Goal: Information Seeking & Learning: Learn about a topic

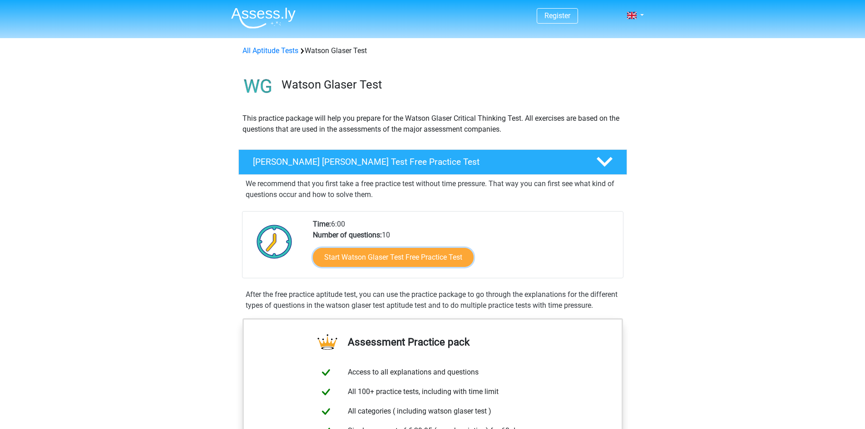
click at [373, 260] on link "Start Watson Glaser Test Free Practice Test" at bounding box center [393, 257] width 161 height 19
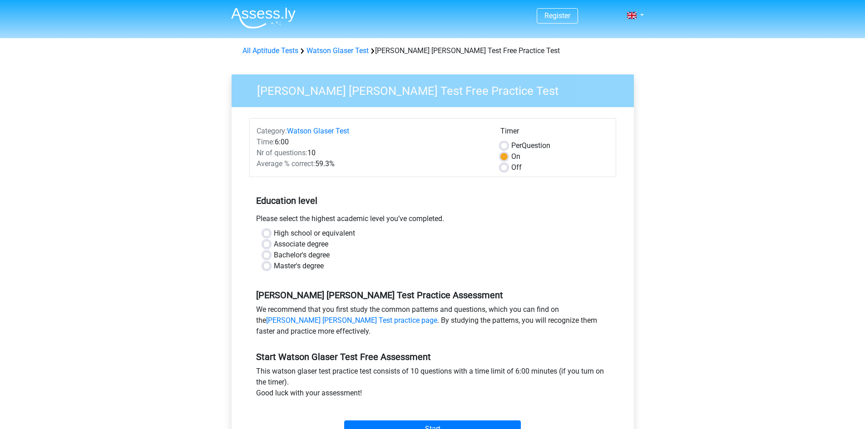
click at [274, 254] on label "Bachelor's degree" at bounding box center [302, 255] width 56 height 11
click at [267, 254] on input "Bachelor's degree" at bounding box center [266, 254] width 7 height 9
radio input "true"
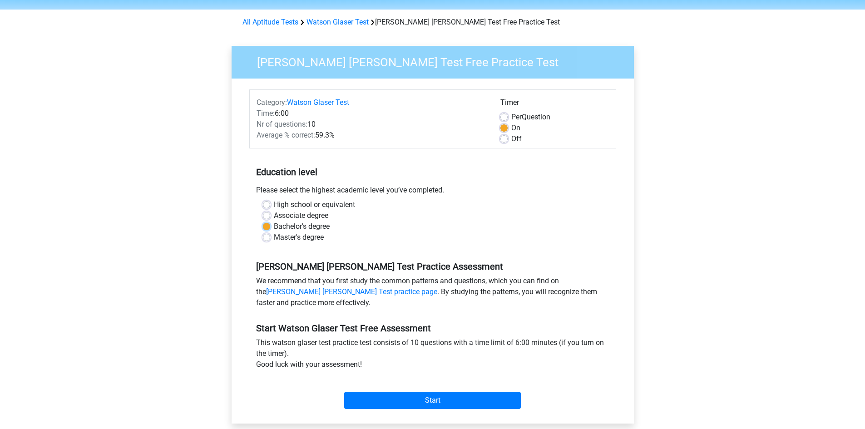
scroll to position [91, 0]
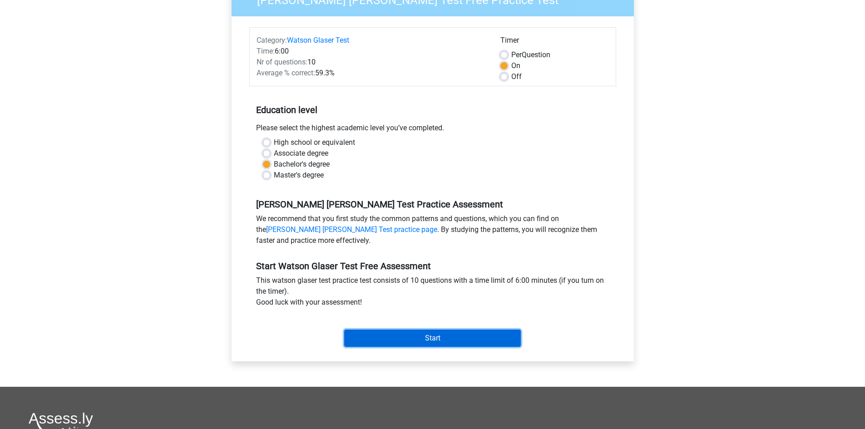
click at [453, 335] on input "Start" at bounding box center [432, 338] width 177 height 17
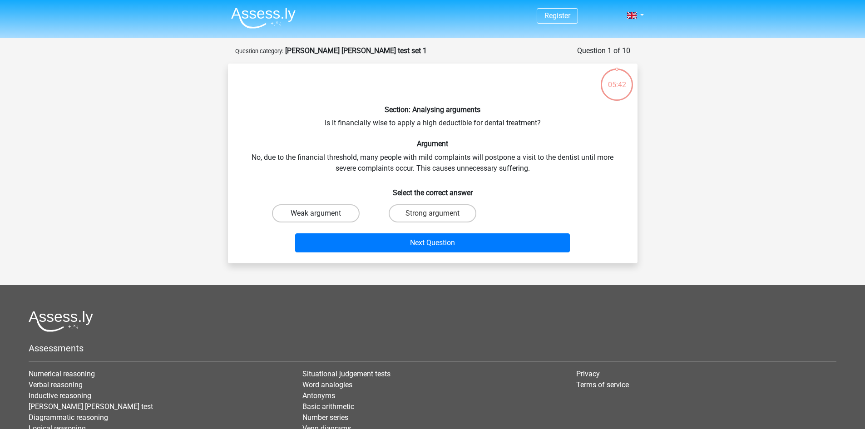
click at [341, 211] on label "Weak argument" at bounding box center [316, 213] width 88 height 18
click at [321, 213] on input "Weak argument" at bounding box center [319, 216] width 6 height 6
radio input "true"
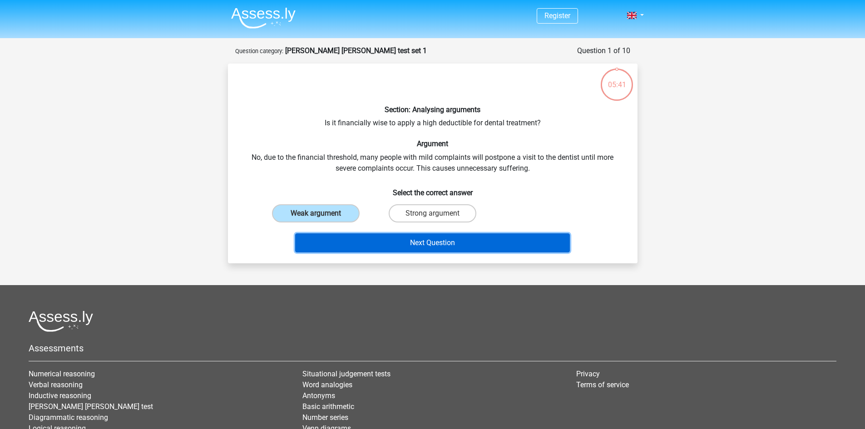
click at [453, 240] on button "Next Question" at bounding box center [432, 242] width 275 height 19
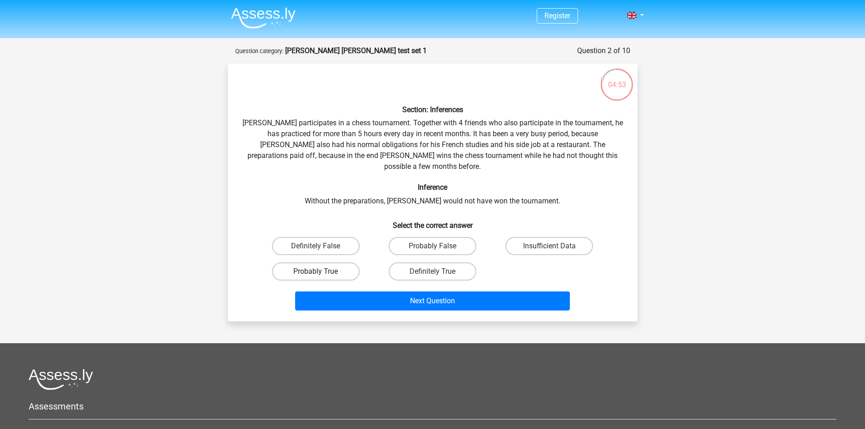
click at [336, 262] on label "Probably True" at bounding box center [316, 271] width 88 height 18
click at [321, 272] on input "Probably True" at bounding box center [319, 275] width 6 height 6
radio input "true"
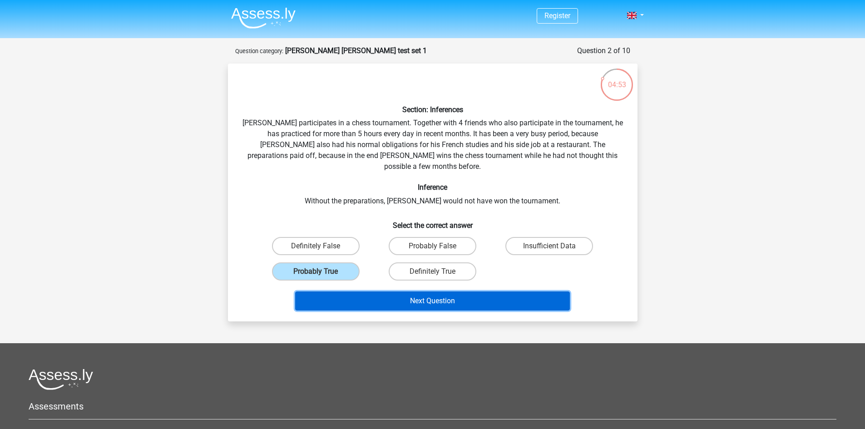
click at [431, 292] on button "Next Question" at bounding box center [432, 301] width 275 height 19
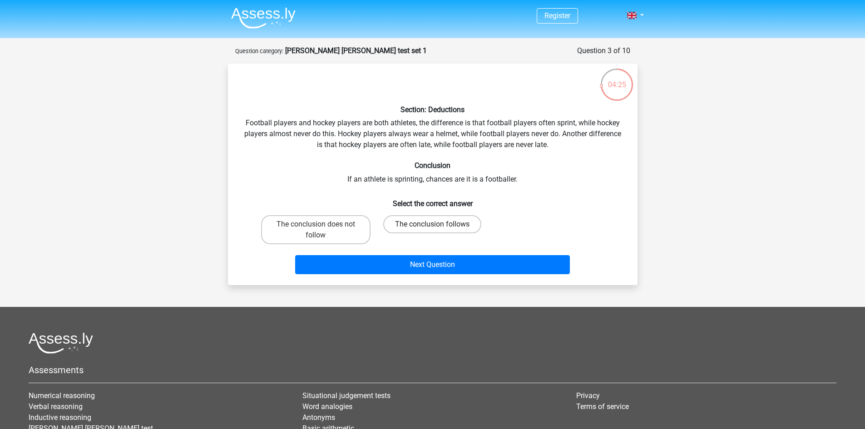
click at [455, 220] on label "The conclusion follows" at bounding box center [432, 224] width 98 height 18
click at [438, 224] on input "The conclusion follows" at bounding box center [435, 227] width 6 height 6
radio input "true"
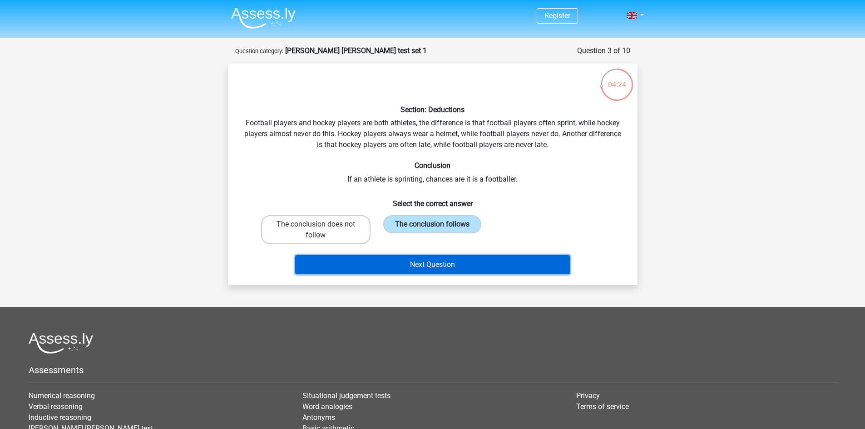
click at [463, 264] on button "Next Question" at bounding box center [432, 264] width 275 height 19
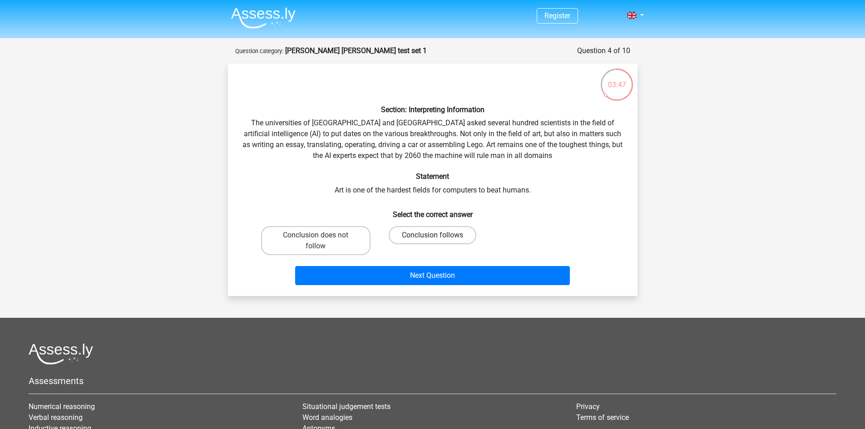
click at [452, 237] on label "Conclusion follows" at bounding box center [433, 235] width 88 height 18
click at [438, 237] on input "Conclusion follows" at bounding box center [435, 238] width 6 height 6
radio input "true"
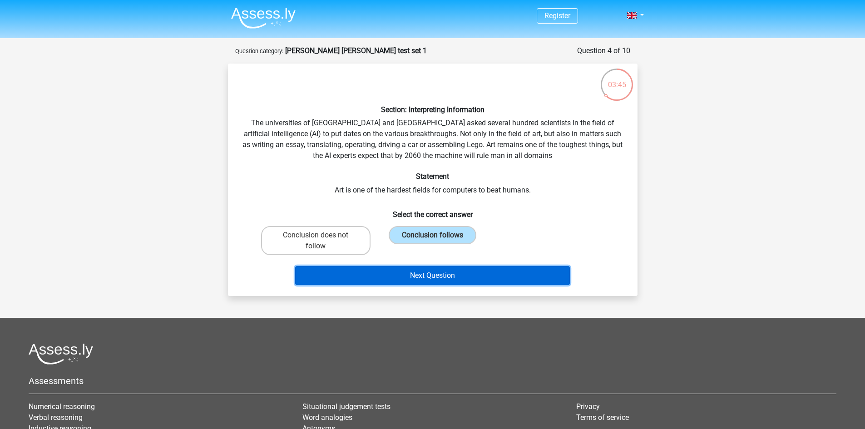
click at [450, 272] on button "Next Question" at bounding box center [432, 275] width 275 height 19
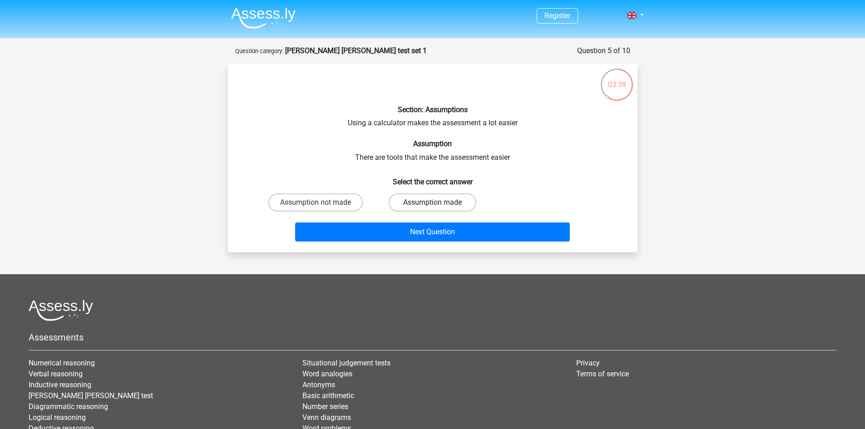
click at [439, 204] on label "Assumption made" at bounding box center [433, 202] width 88 height 18
click at [438, 204] on input "Assumption made" at bounding box center [435, 206] width 6 height 6
radio input "true"
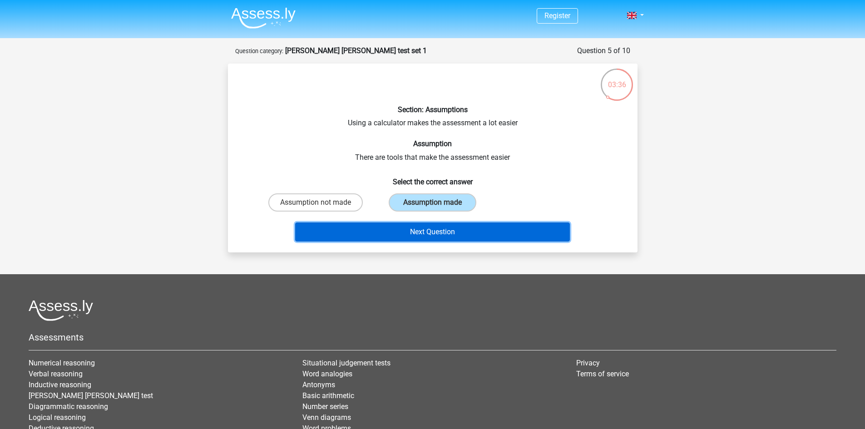
click at [446, 235] on button "Next Question" at bounding box center [432, 231] width 275 height 19
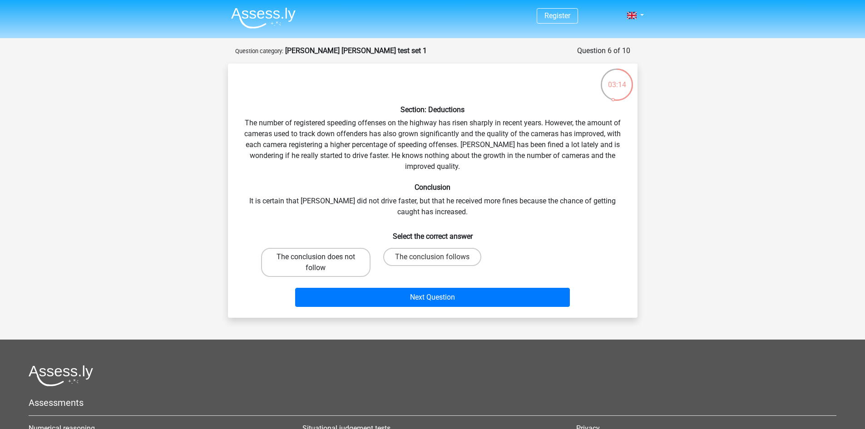
click at [309, 259] on label "The conclusion does not follow" at bounding box center [315, 262] width 109 height 29
click at [316, 259] on input "The conclusion does not follow" at bounding box center [319, 260] width 6 height 6
radio input "true"
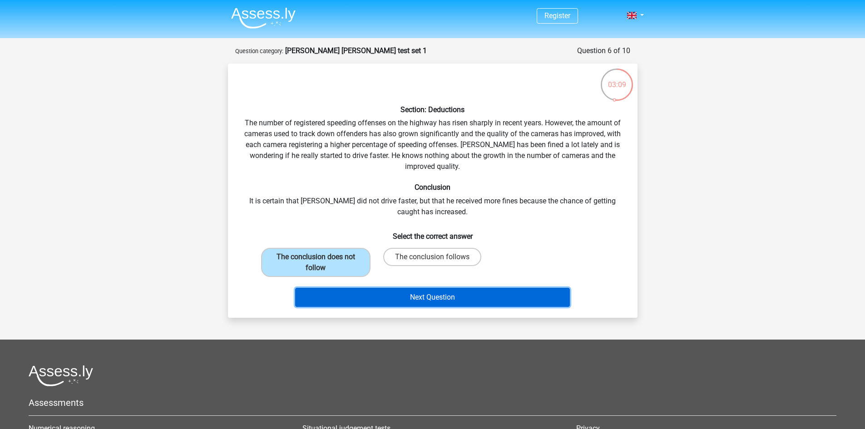
click at [504, 295] on button "Next Question" at bounding box center [432, 297] width 275 height 19
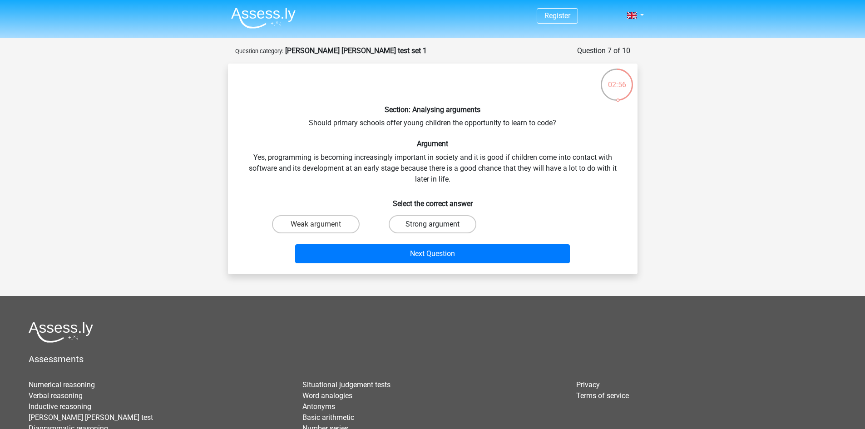
click at [424, 223] on label "Strong argument" at bounding box center [433, 224] width 88 height 18
click at [432, 224] on input "Strong argument" at bounding box center [435, 227] width 6 height 6
radio input "true"
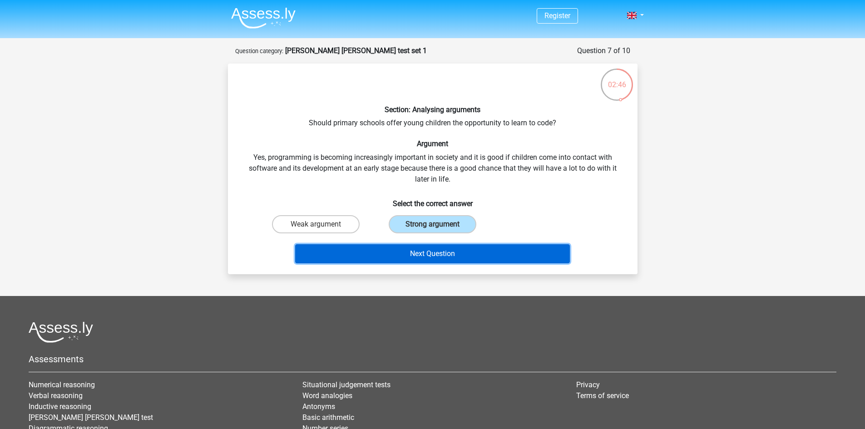
click at [464, 252] on button "Next Question" at bounding box center [432, 253] width 275 height 19
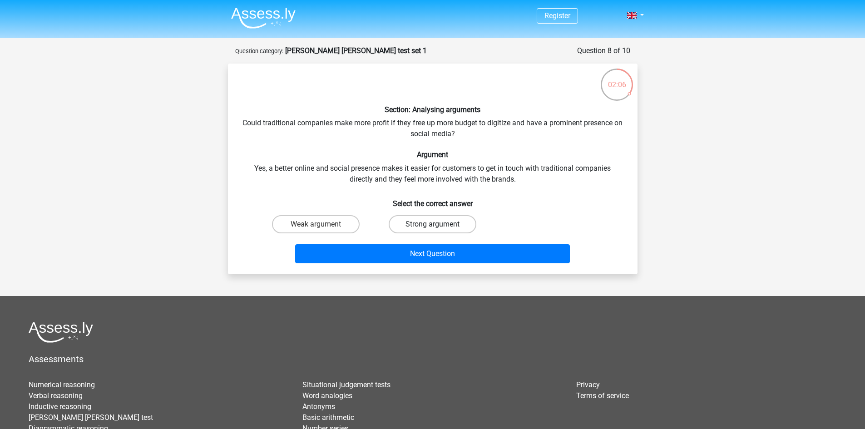
click at [428, 220] on label "Strong argument" at bounding box center [433, 224] width 88 height 18
click at [432, 224] on input "Strong argument" at bounding box center [435, 227] width 6 height 6
radio input "true"
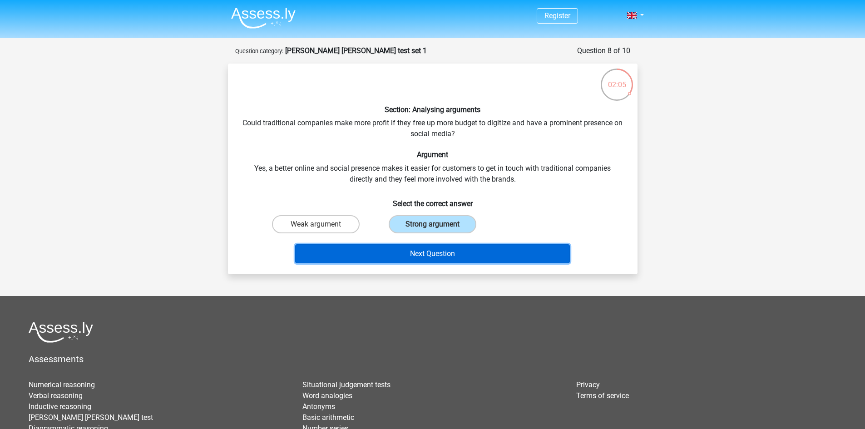
click at [439, 257] on button "Next Question" at bounding box center [432, 253] width 275 height 19
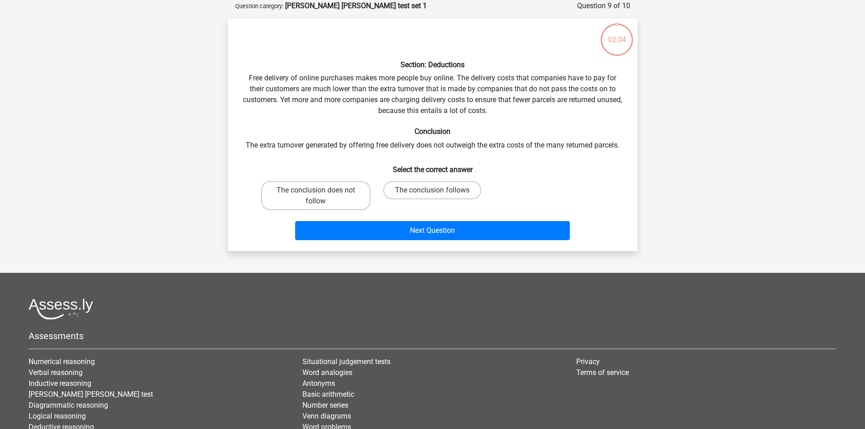
scroll to position [45, 0]
drag, startPoint x: 401, startPoint y: 148, endPoint x: 391, endPoint y: 125, distance: 24.4
click at [391, 125] on div "Section: Deductions Free delivery of online purchases makes more people buy onl…" at bounding box center [433, 134] width 402 height 218
click at [430, 188] on label "The conclusion follows" at bounding box center [432, 190] width 98 height 18
click at [432, 190] on input "The conclusion follows" at bounding box center [435, 193] width 6 height 6
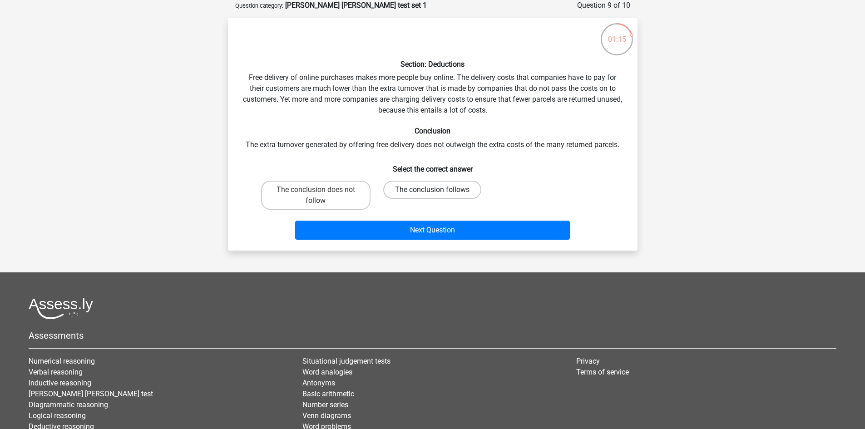
radio input "true"
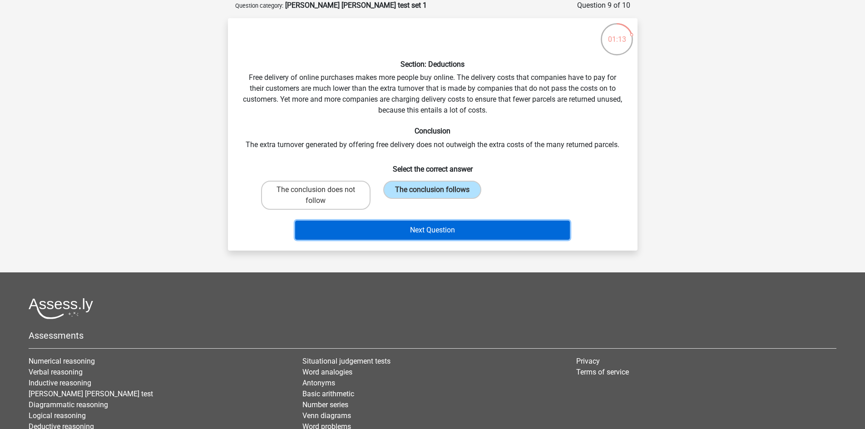
click at [475, 230] on button "Next Question" at bounding box center [432, 230] width 275 height 19
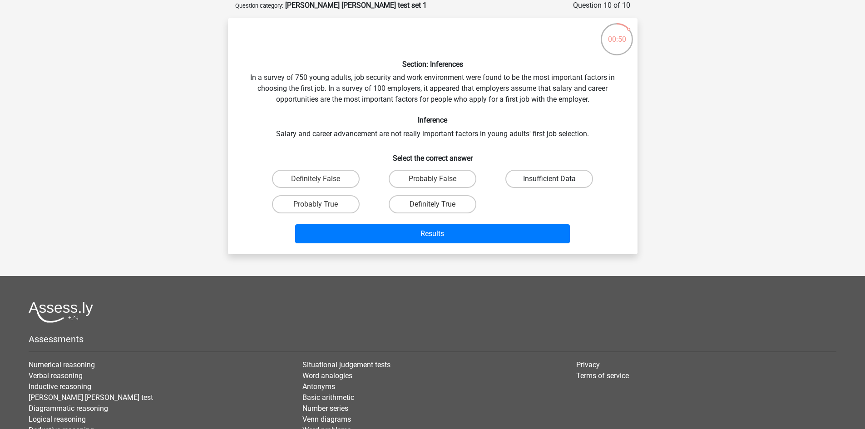
click at [529, 185] on label "Insufficient Data" at bounding box center [549, 179] width 88 height 18
click at [549, 185] on input "Insufficient Data" at bounding box center [552, 182] width 6 height 6
radio input "true"
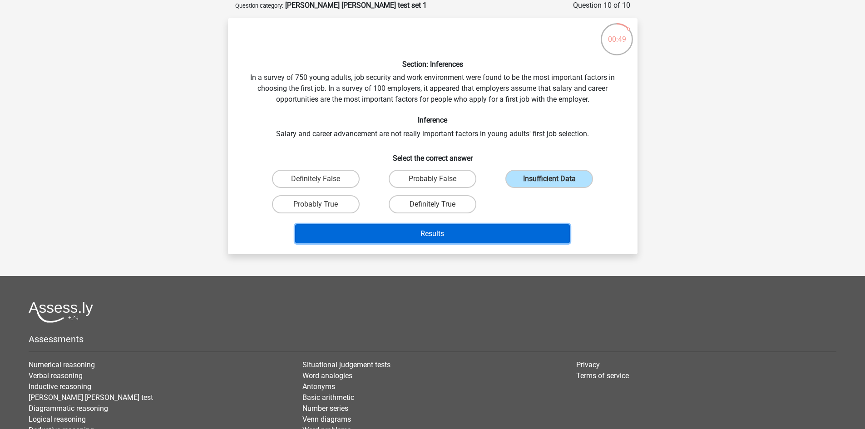
click at [489, 237] on button "Results" at bounding box center [432, 233] width 275 height 19
